Goal: Transaction & Acquisition: Purchase product/service

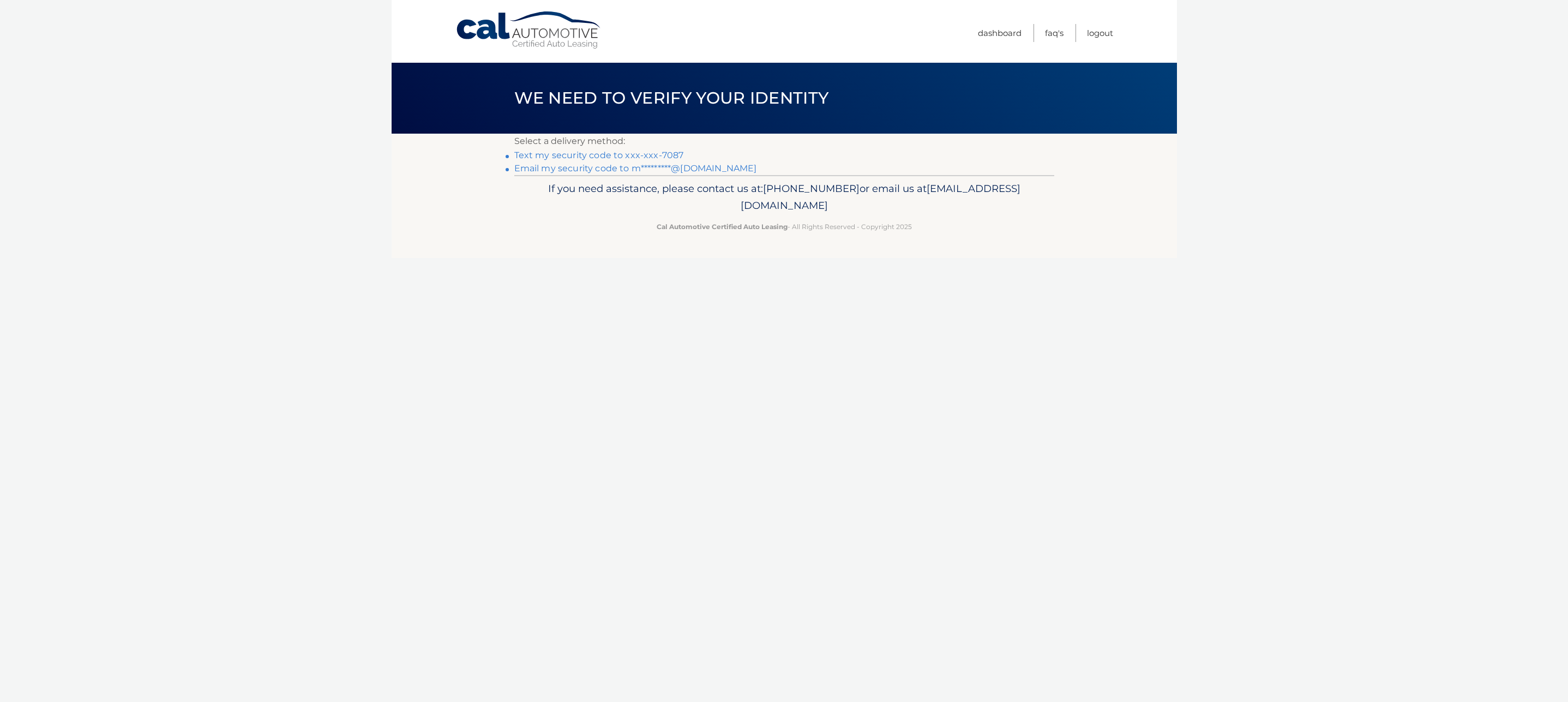
click at [571, 153] on link "Text my security code to xxx-xxx-7087" at bounding box center [599, 155] width 170 height 10
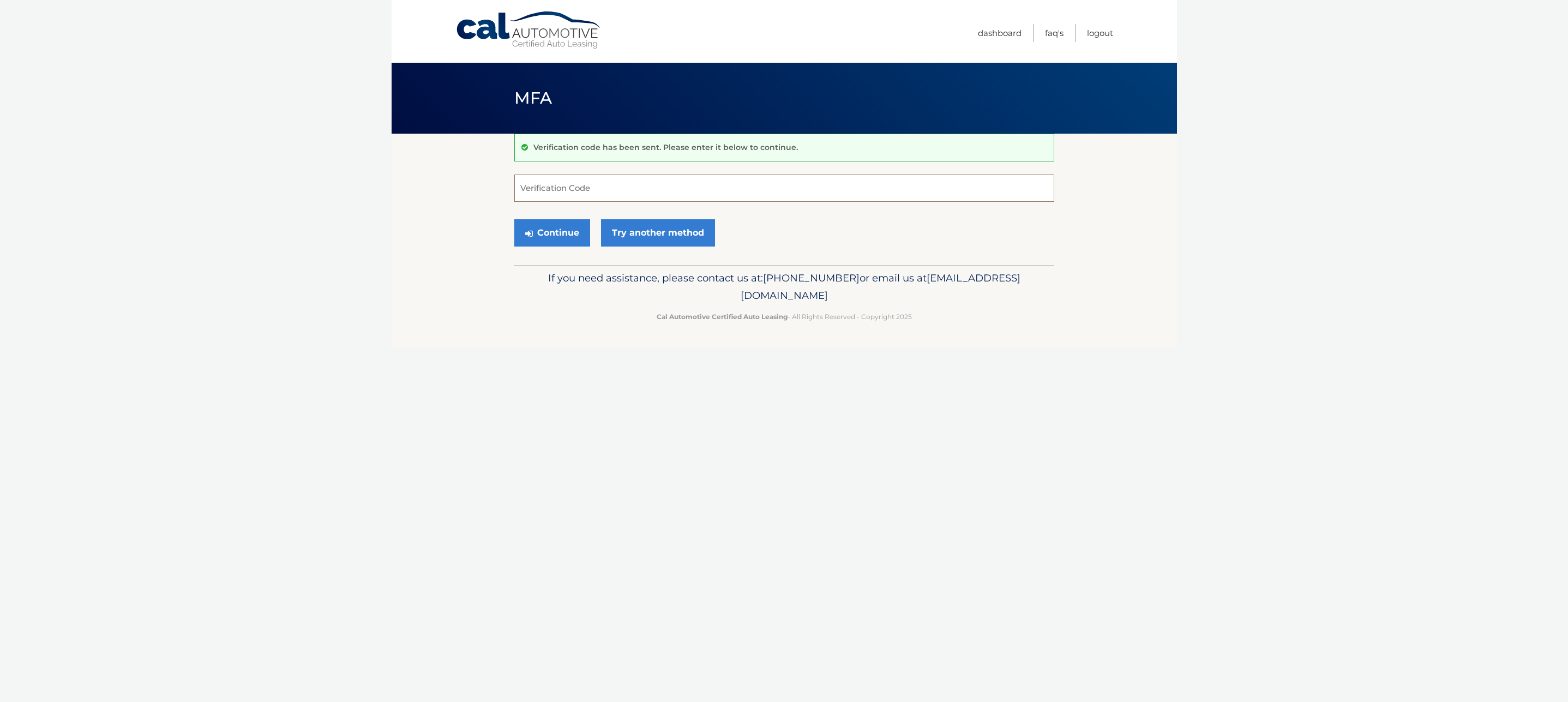
click at [560, 185] on input "Verification Code" at bounding box center [784, 188] width 540 height 27
paste input "545043"
type input "545043"
click at [554, 231] on button "Continue" at bounding box center [552, 233] width 76 height 27
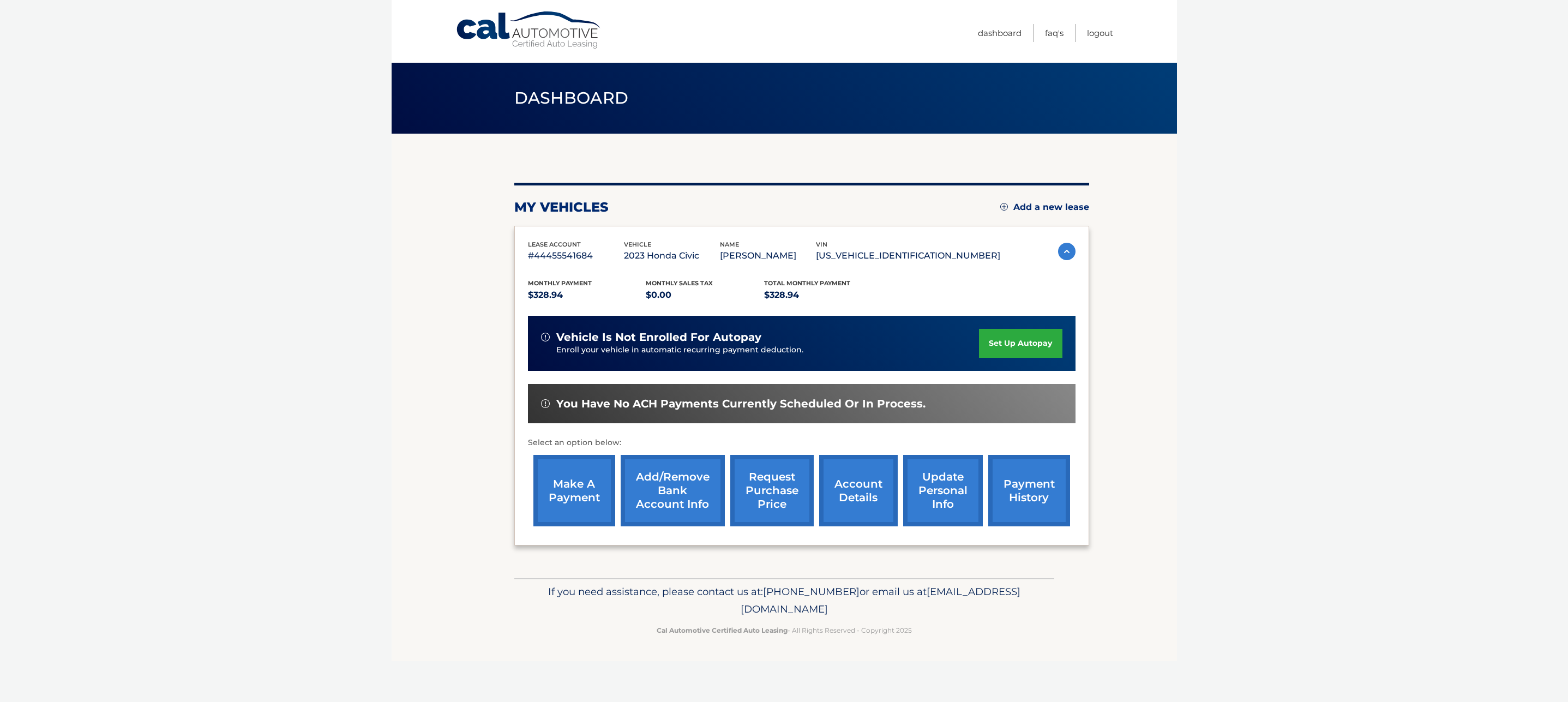
click at [567, 491] on link "make a payment" at bounding box center [574, 491] width 82 height 72
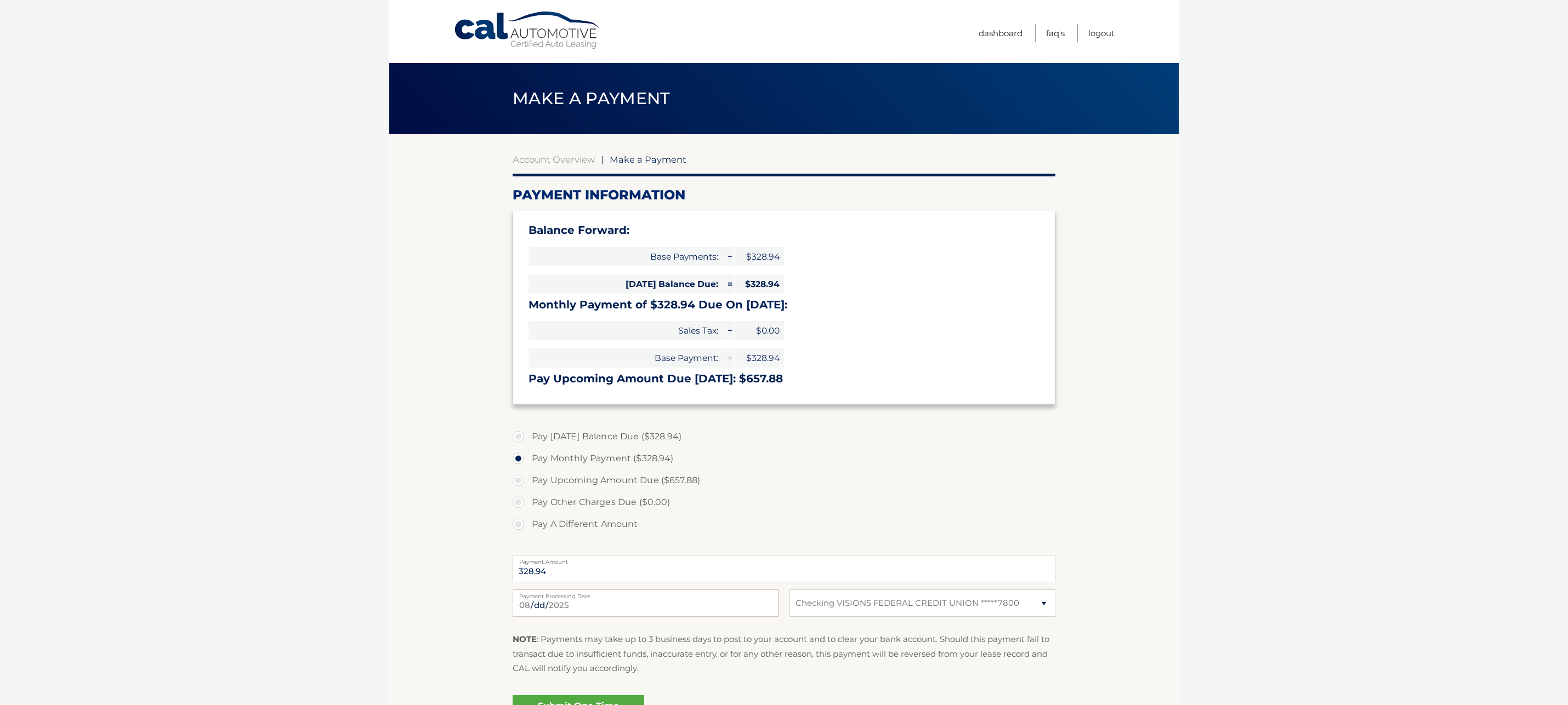
select select "NjE2MmJhNDktZTk4YS00MWY0LWJlOTAtYWYzZTc4NmYwNzZm"
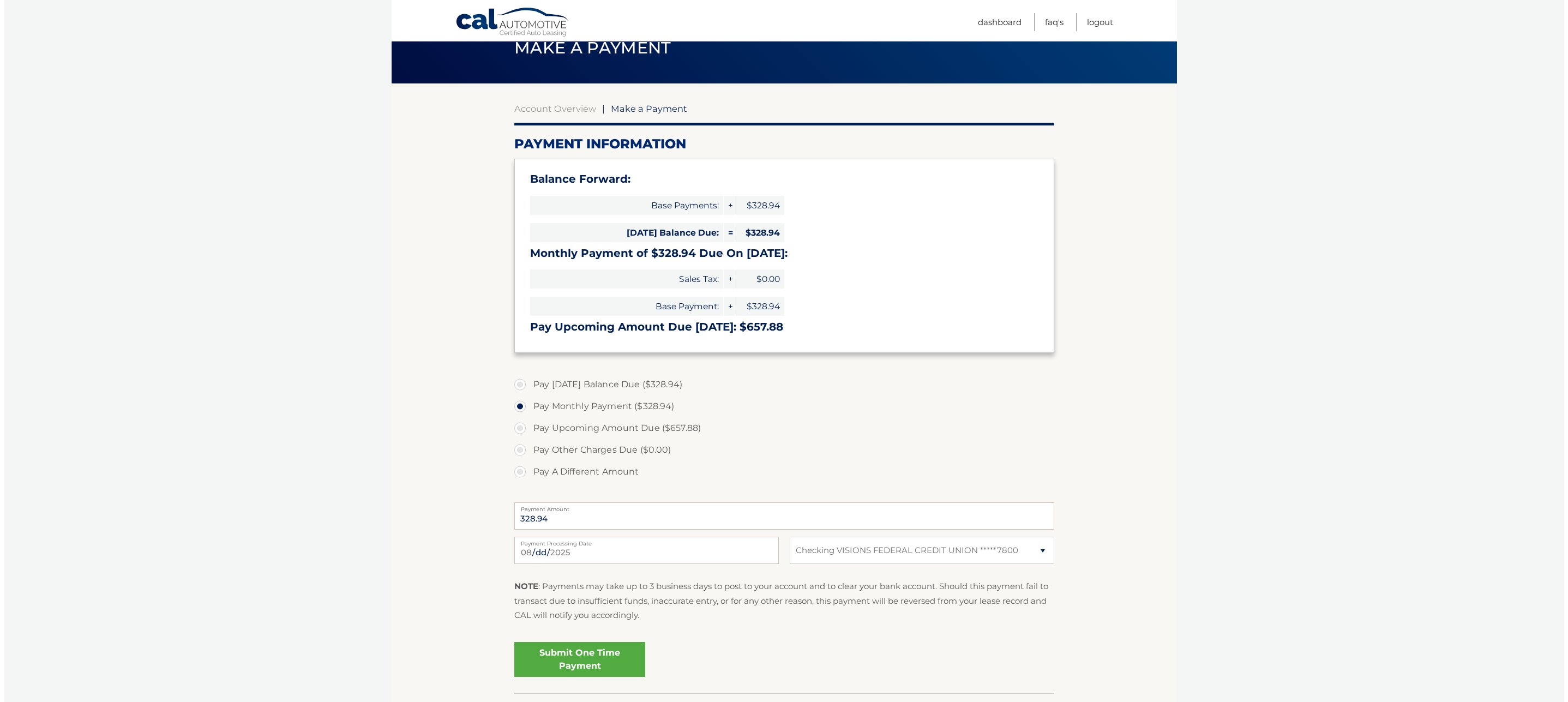
scroll to position [81, 0]
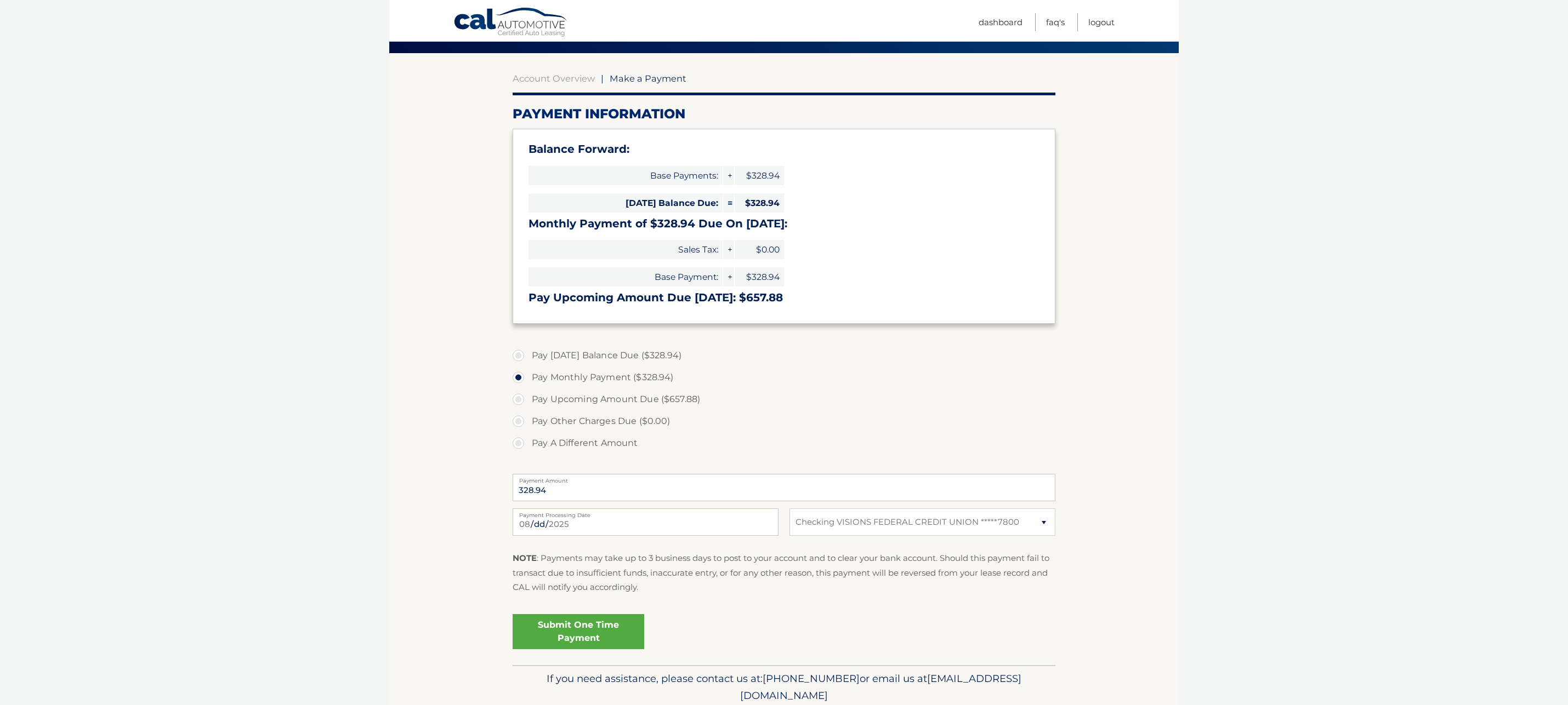
click at [579, 633] on link "Submit One Time Payment" at bounding box center [579, 632] width 132 height 35
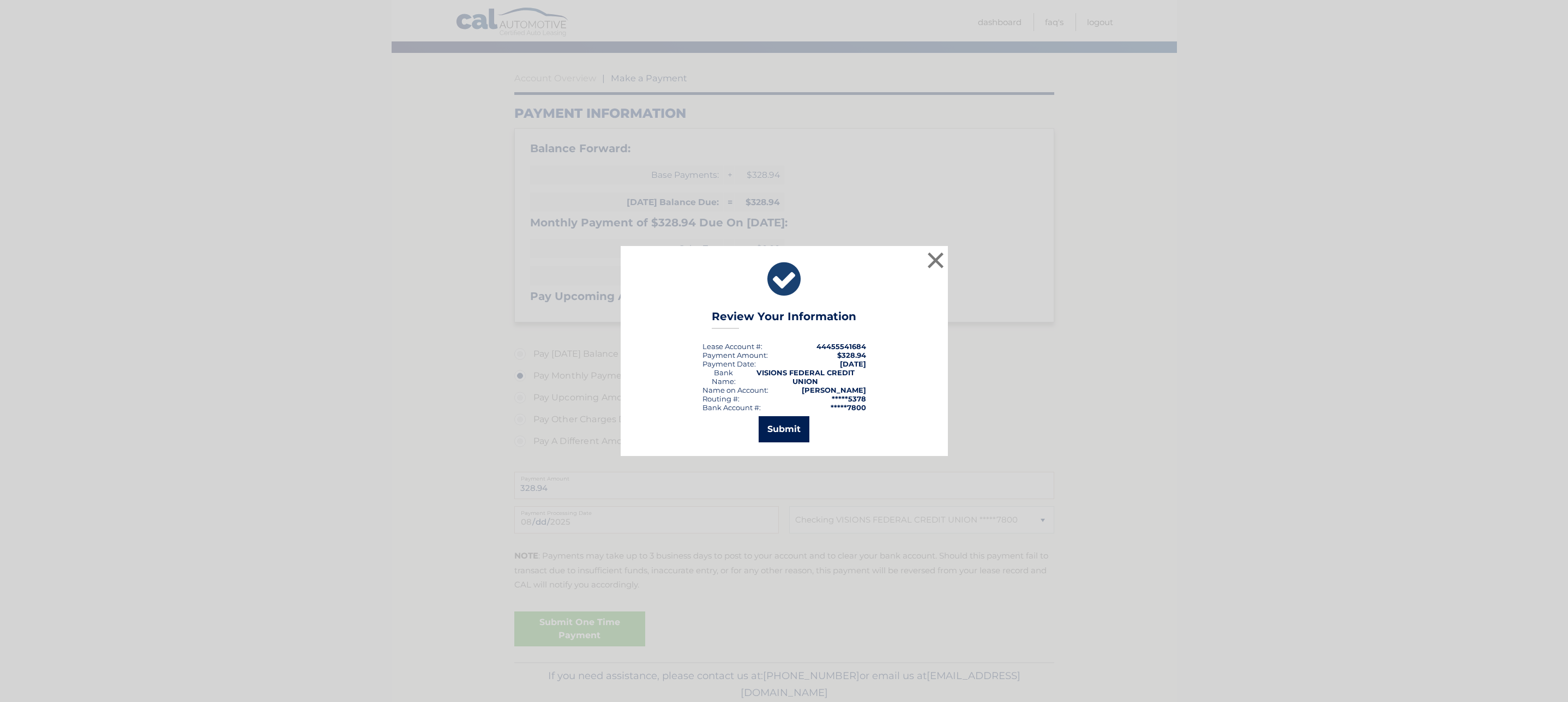
click at [793, 427] on button "Submit" at bounding box center [784, 429] width 50 height 26
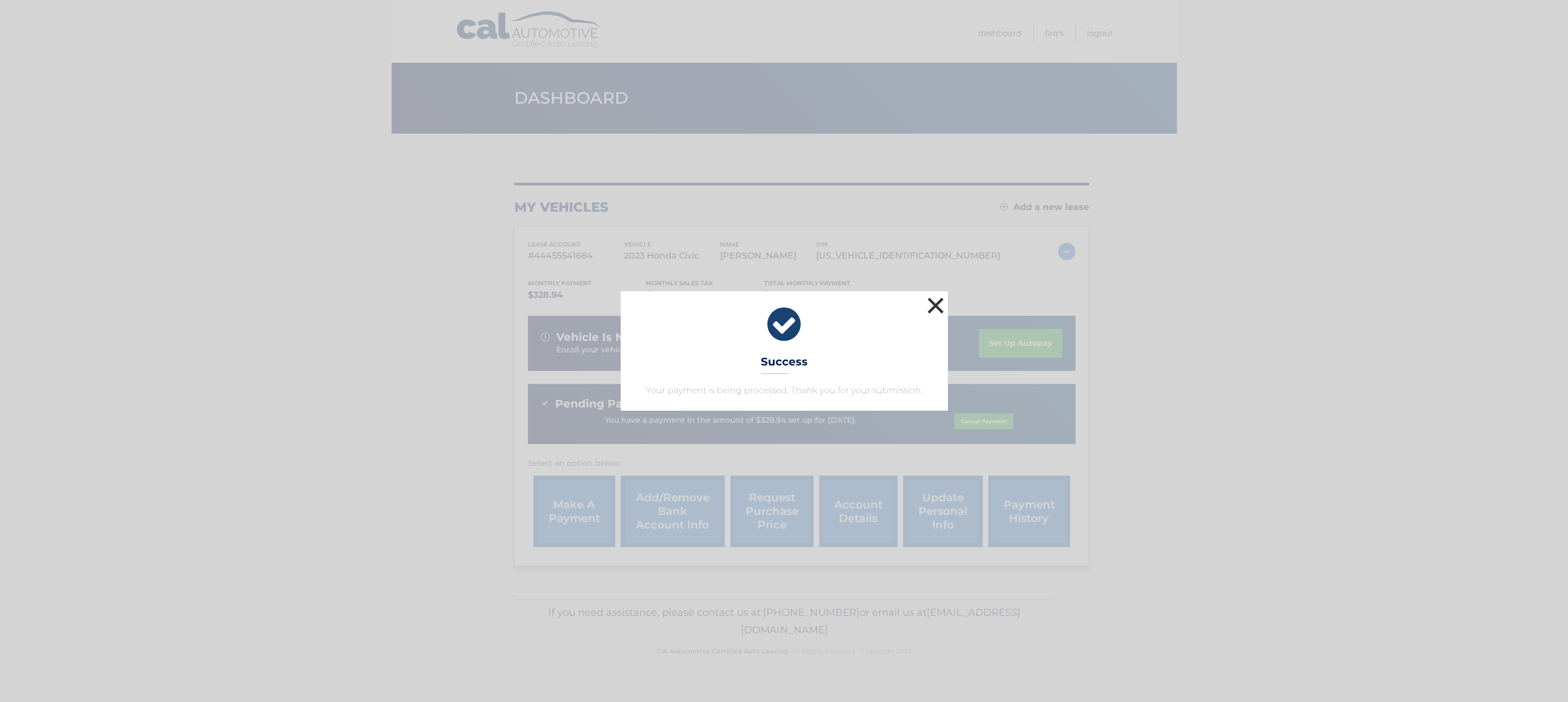
click at [930, 300] on button "×" at bounding box center [936, 306] width 22 height 22
